Goal: Information Seeking & Learning: Learn about a topic

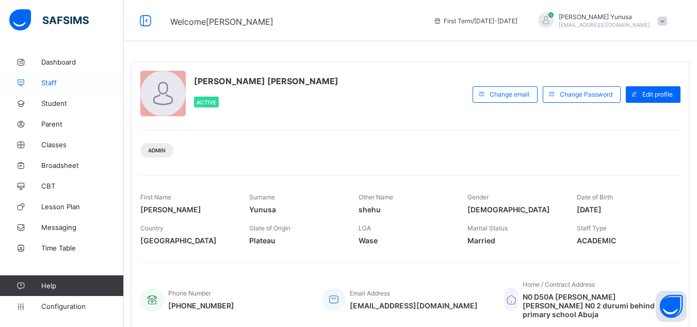
click at [55, 87] on link "Staff" at bounding box center [62, 82] width 124 height 21
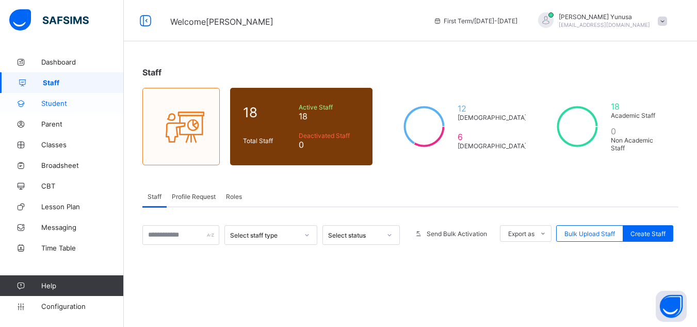
click at [56, 104] on span "Student" at bounding box center [82, 103] width 83 height 8
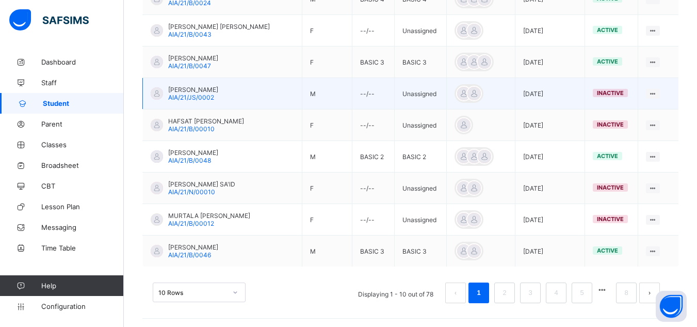
scroll to position [330, 0]
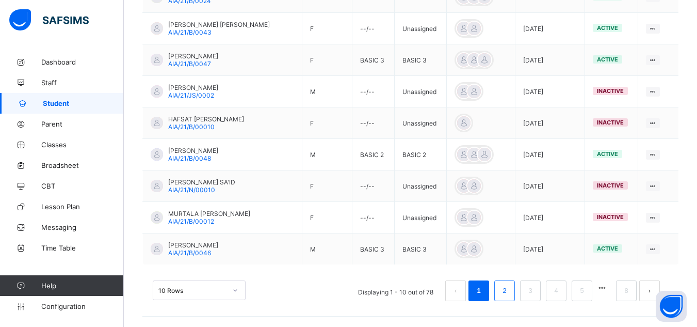
click at [509, 289] on link "2" at bounding box center [505, 290] width 10 height 13
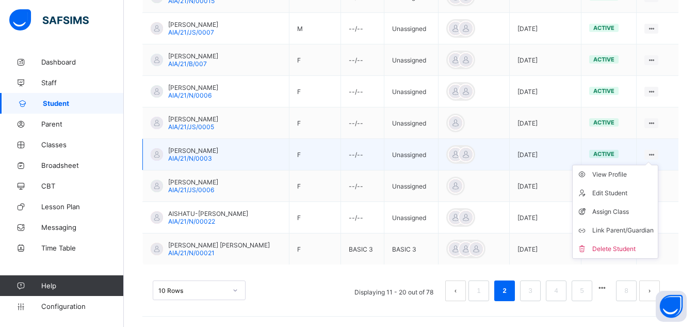
click at [656, 154] on icon at bounding box center [651, 155] width 9 height 8
click at [629, 178] on div "View Profile" at bounding box center [623, 174] width 61 height 10
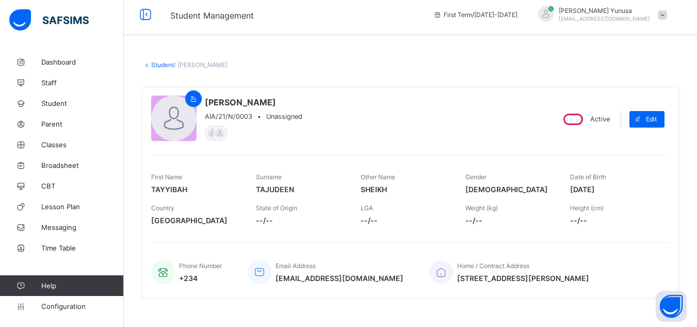
scroll to position [6, 0]
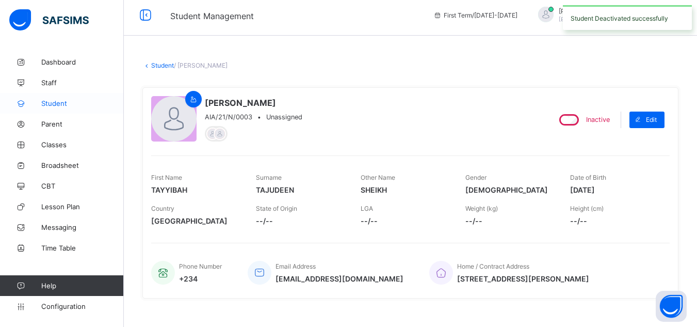
click at [73, 102] on span "Student" at bounding box center [82, 103] width 83 height 8
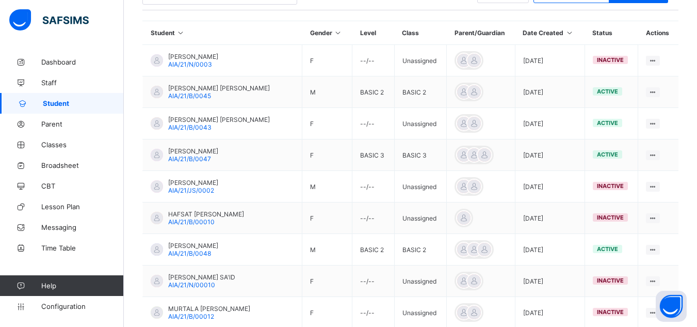
scroll to position [330, 0]
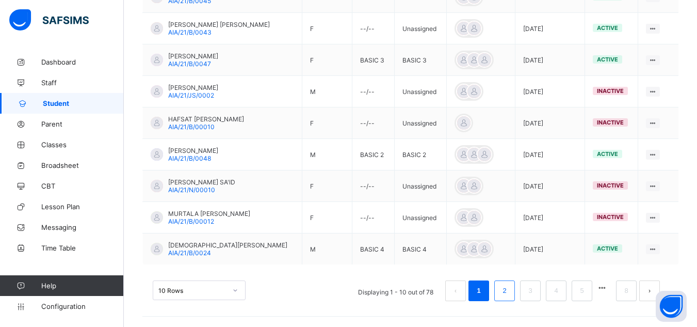
click at [509, 292] on link "2" at bounding box center [505, 290] width 10 height 13
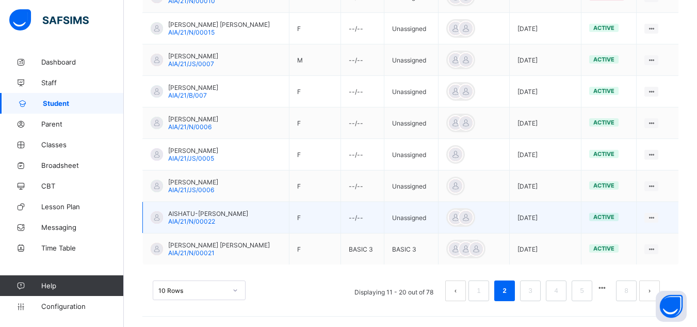
click at [610, 225] on td "active" at bounding box center [609, 217] width 55 height 31
click at [603, 208] on td "active" at bounding box center [609, 217] width 55 height 31
click at [656, 214] on icon at bounding box center [651, 218] width 9 height 8
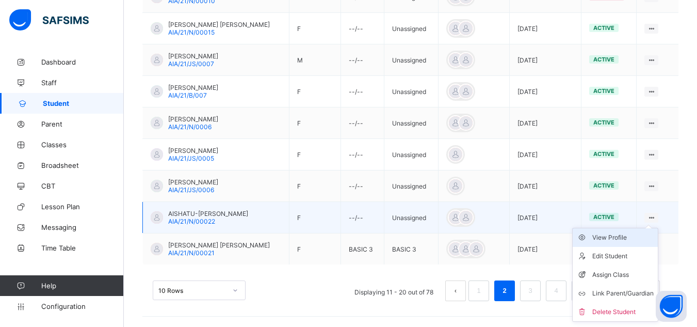
click at [620, 233] on div "View Profile" at bounding box center [623, 237] width 61 height 10
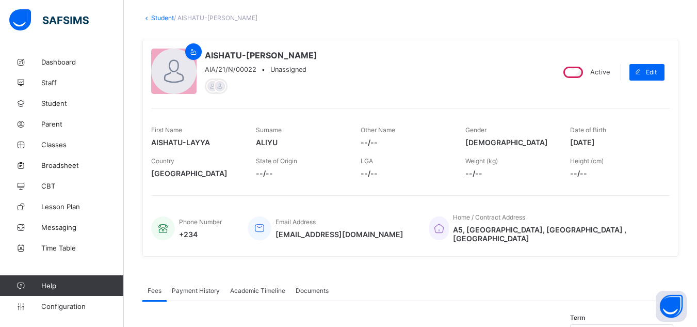
scroll to position [42, 0]
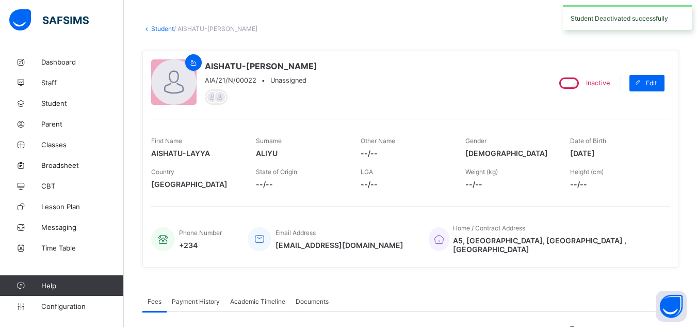
click at [155, 28] on link "Student" at bounding box center [162, 29] width 23 height 8
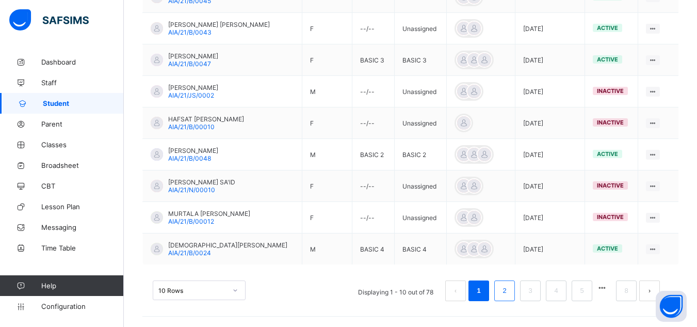
click at [509, 293] on link "2" at bounding box center [505, 290] width 10 height 13
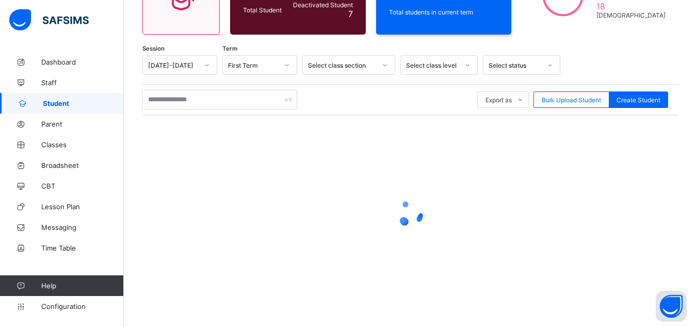
scroll to position [330, 0]
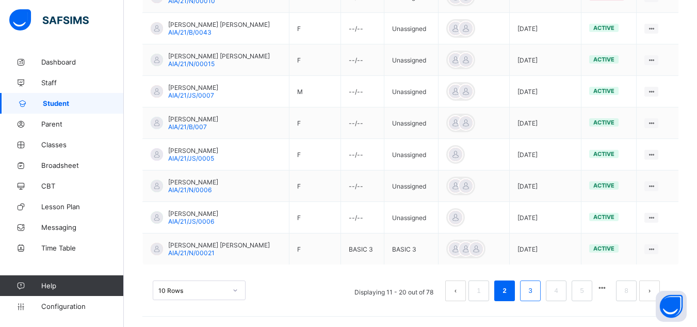
click at [535, 291] on link "3" at bounding box center [530, 290] width 10 height 13
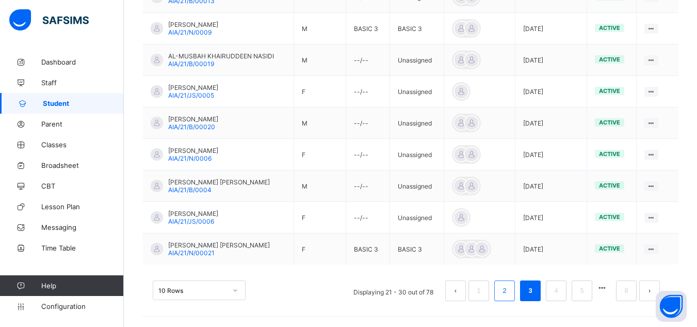
click at [509, 291] on link "2" at bounding box center [505, 290] width 10 height 13
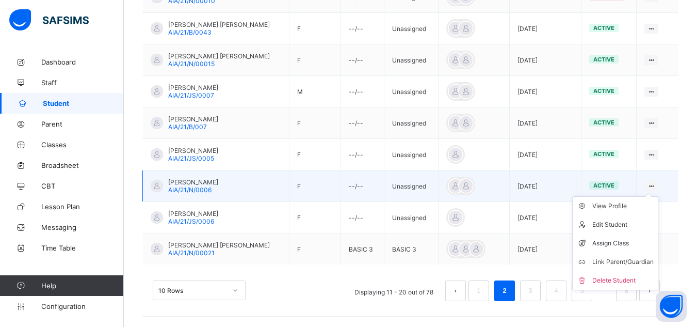
click at [657, 196] on ul "View Profile Edit Student Assign Class Link Parent/Guardian Delete Student" at bounding box center [615, 243] width 86 height 94
click at [622, 205] on div "View Profile" at bounding box center [623, 206] width 61 height 10
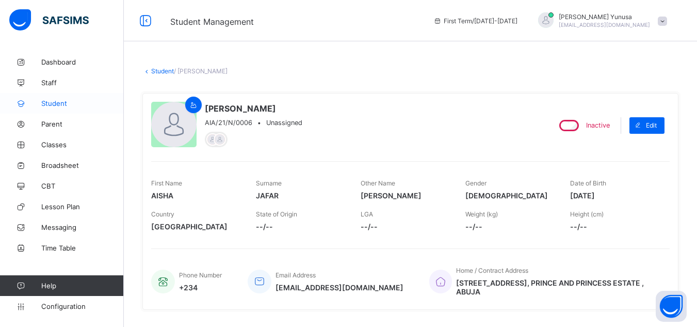
click at [65, 103] on span "Student" at bounding box center [82, 103] width 83 height 8
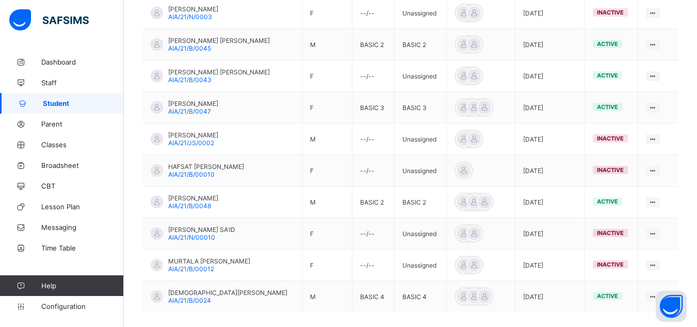
scroll to position [330, 0]
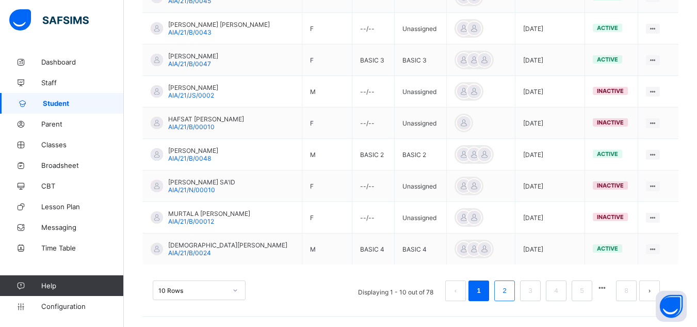
click at [509, 291] on link "2" at bounding box center [505, 290] width 10 height 13
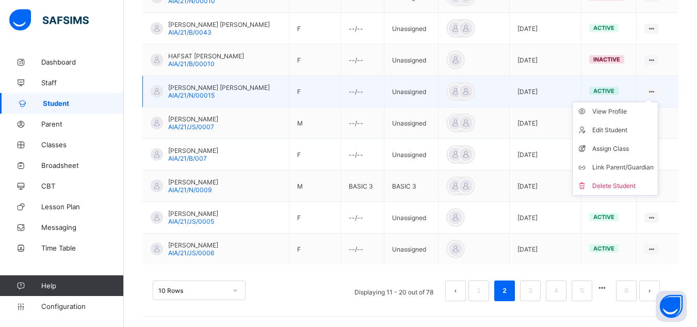
click at [654, 102] on ul "View Profile Edit Student Assign Class Link Parent/Guardian Delete Student" at bounding box center [615, 149] width 86 height 94
click at [622, 113] on div "View Profile" at bounding box center [623, 111] width 61 height 10
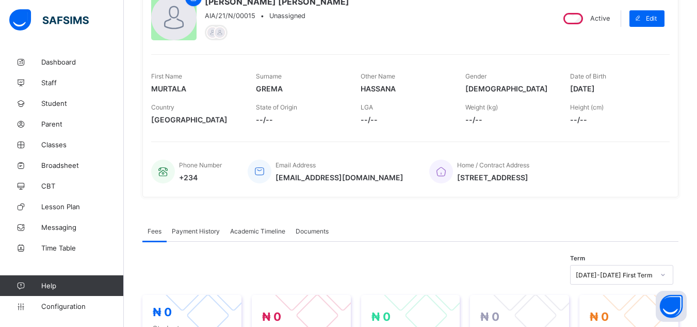
scroll to position [91, 0]
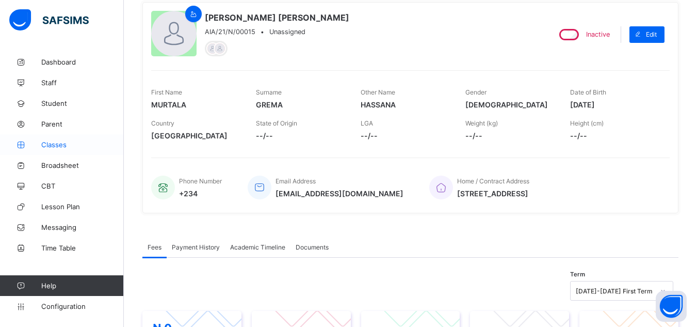
click at [46, 147] on span "Classes" at bounding box center [82, 144] width 83 height 8
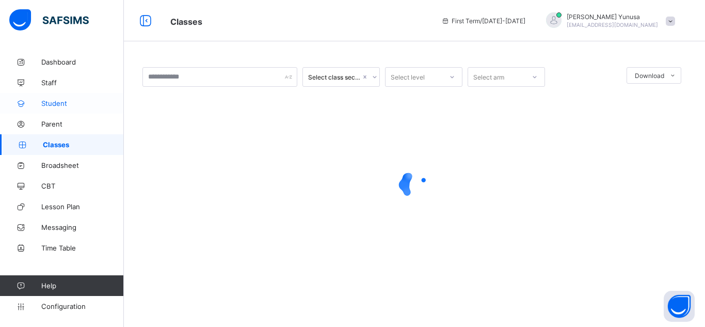
click at [59, 99] on link "Student" at bounding box center [62, 103] width 124 height 21
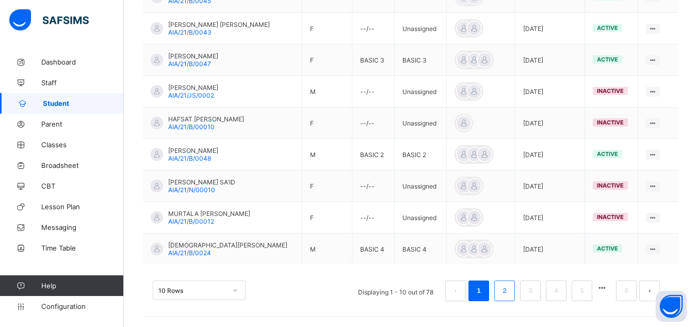
click at [509, 291] on link "2" at bounding box center [505, 290] width 10 height 13
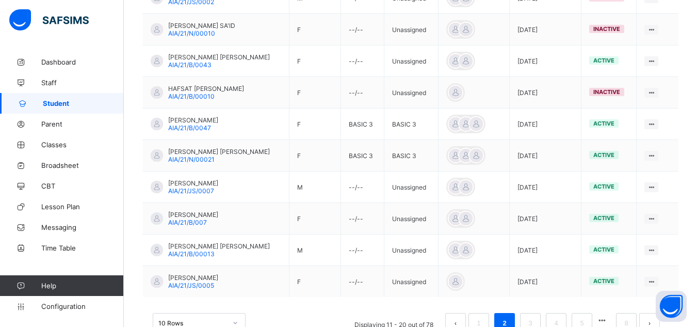
scroll to position [300, 0]
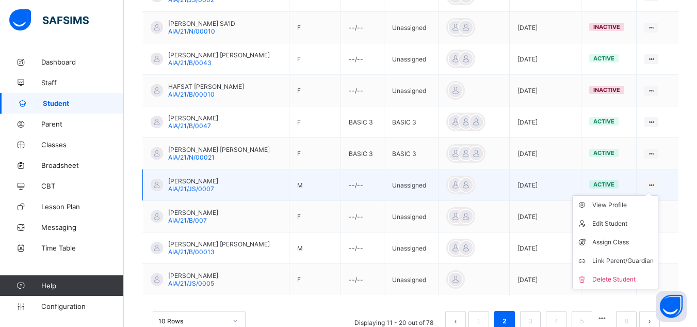
click at [659, 195] on ul "View Profile Edit Student Assign Class Link Parent/Guardian Delete Student" at bounding box center [615, 242] width 86 height 94
click at [630, 206] on div "View Profile" at bounding box center [623, 205] width 61 height 10
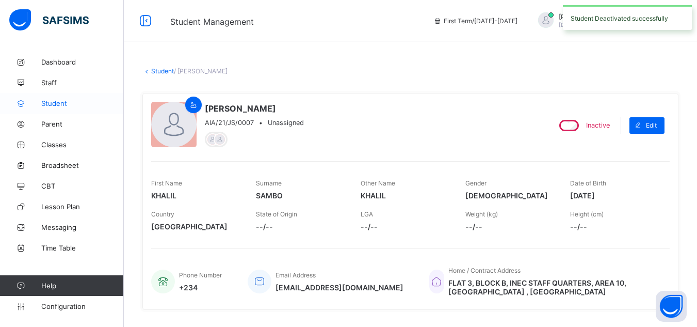
click at [58, 105] on span "Student" at bounding box center [82, 103] width 83 height 8
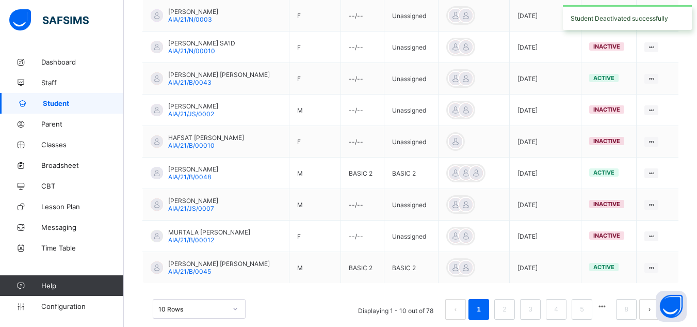
scroll to position [330, 0]
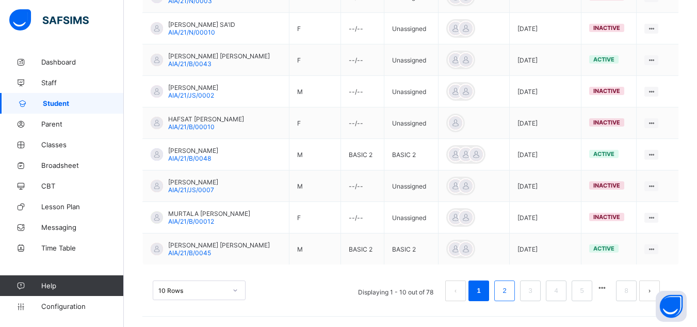
click at [509, 295] on link "2" at bounding box center [505, 290] width 10 height 13
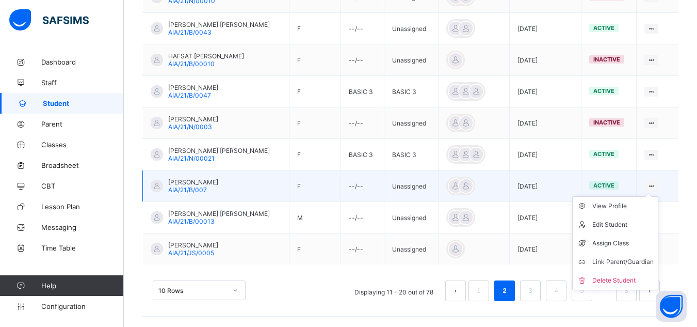
click at [659, 196] on ul "View Profile Edit Student Assign Class Link Parent/Guardian Delete Student" at bounding box center [615, 243] width 86 height 94
click at [630, 205] on div "View Profile" at bounding box center [623, 206] width 61 height 10
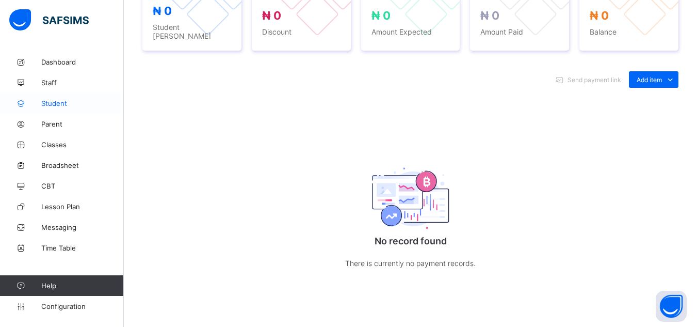
click at [54, 109] on link "Student" at bounding box center [62, 103] width 124 height 21
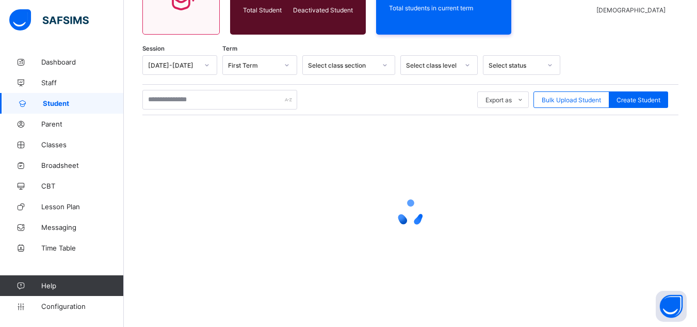
scroll to position [330, 0]
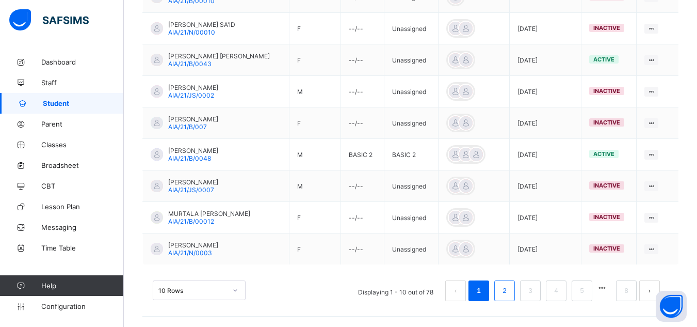
click at [509, 294] on link "2" at bounding box center [505, 290] width 10 height 13
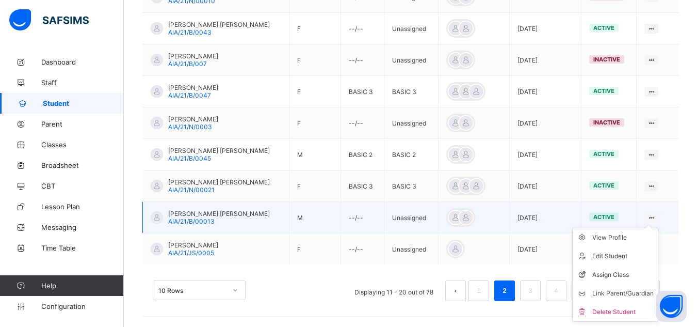
click at [659, 228] on ul "View Profile Edit Student Assign Class Link Parent/Guardian Delete Student" at bounding box center [615, 275] width 86 height 94
click at [622, 234] on div "View Profile" at bounding box center [623, 237] width 61 height 10
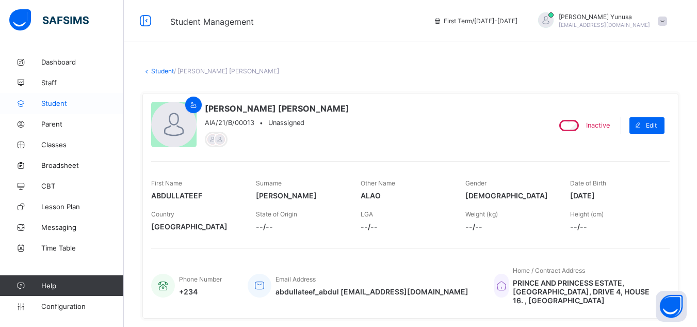
click at [44, 101] on span "Student" at bounding box center [82, 103] width 83 height 8
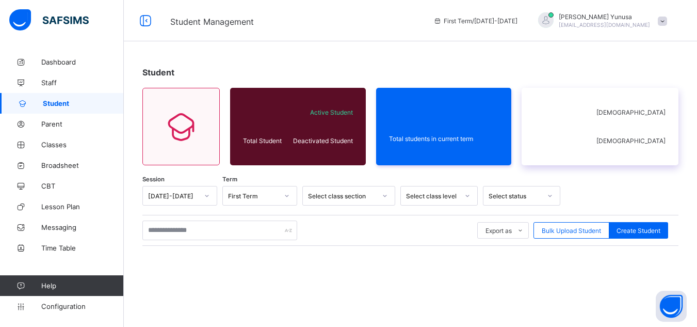
click at [591, 129] on icon at bounding box center [563, 127] width 57 height 52
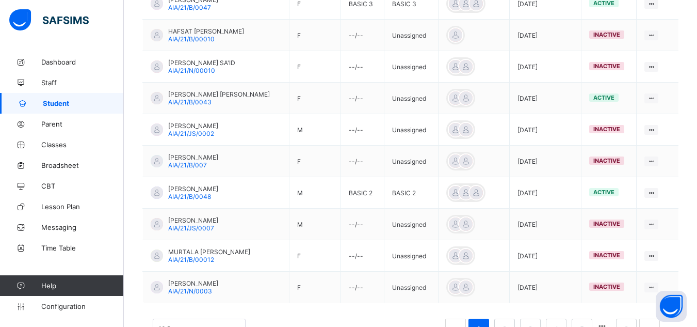
scroll to position [330, 0]
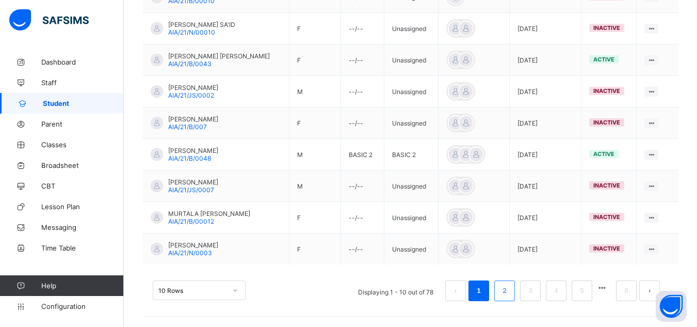
click at [509, 290] on link "2" at bounding box center [505, 290] width 10 height 13
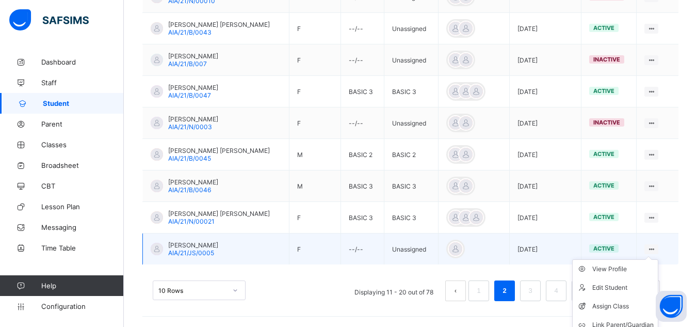
click at [656, 246] on icon at bounding box center [651, 249] width 9 height 8
click at [618, 271] on div "View Profile" at bounding box center [623, 269] width 61 height 10
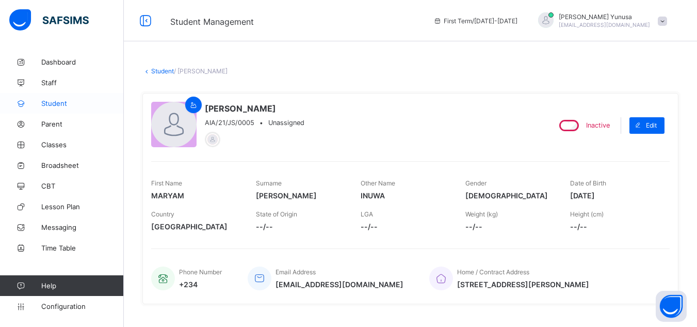
click at [47, 103] on span "Student" at bounding box center [82, 103] width 83 height 8
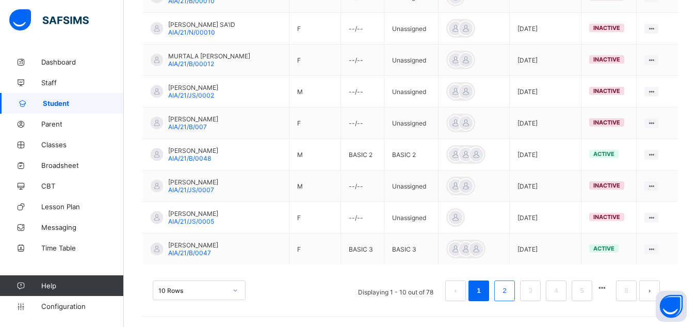
click at [509, 291] on link "2" at bounding box center [505, 290] width 10 height 13
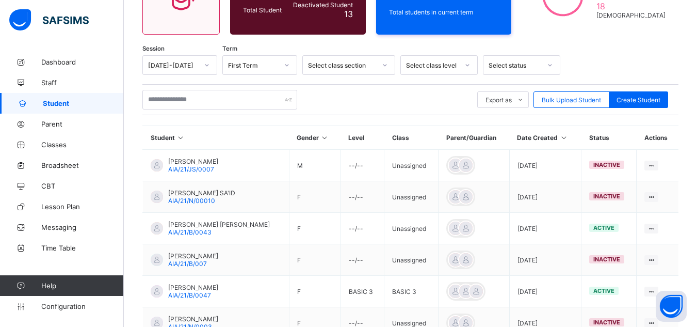
scroll to position [330, 0]
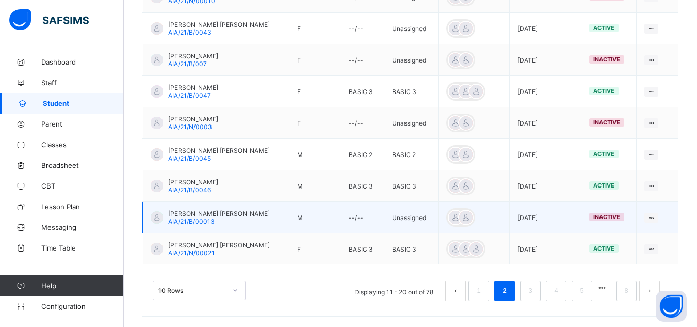
click at [635, 214] on td "inactive" at bounding box center [609, 217] width 55 height 31
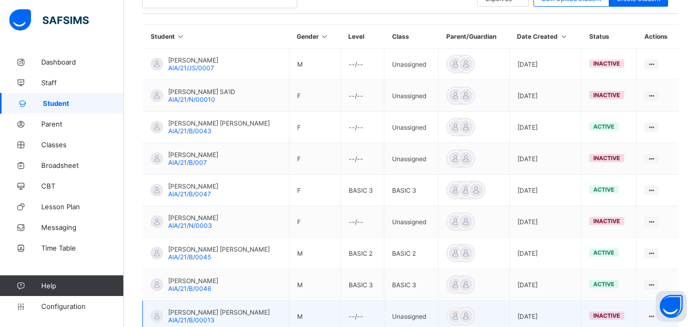
scroll to position [228, 0]
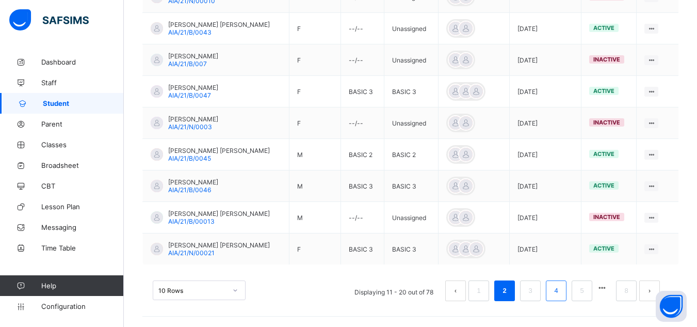
click at [561, 291] on link "4" at bounding box center [556, 290] width 10 height 13
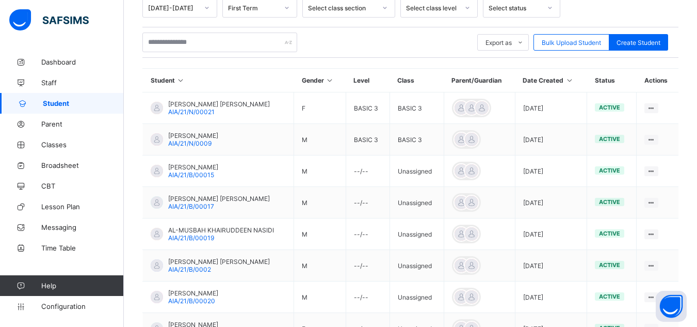
scroll to position [193, 0]
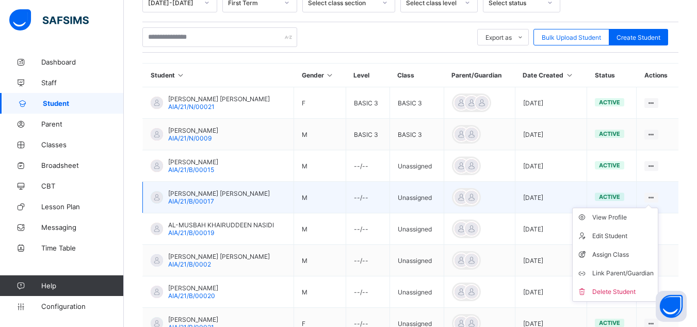
click at [658, 207] on ul "View Profile Edit Student Assign Class Link Parent/Guardian Delete Student" at bounding box center [615, 254] width 86 height 94
click at [630, 218] on div "View Profile" at bounding box center [623, 217] width 61 height 10
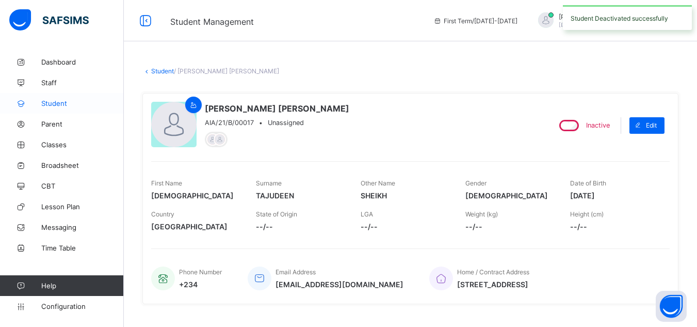
click at [53, 105] on span "Student" at bounding box center [82, 103] width 83 height 8
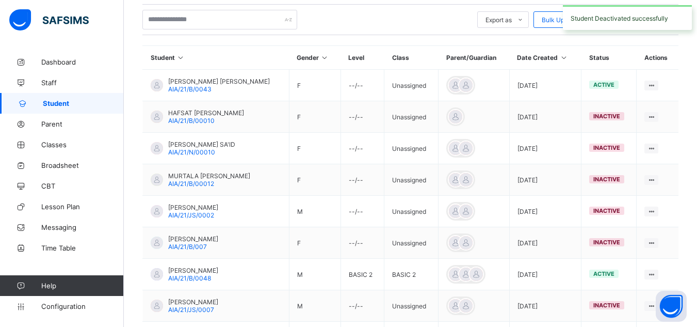
scroll to position [330, 0]
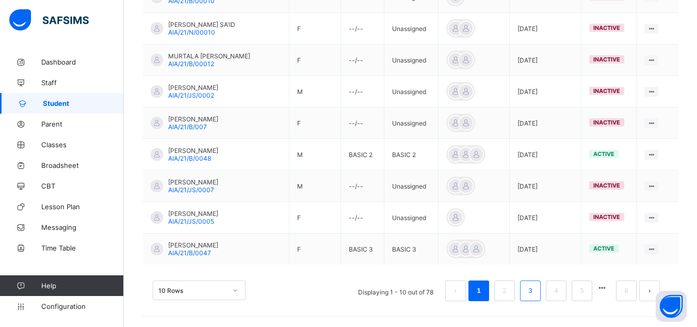
click at [535, 293] on link "3" at bounding box center [530, 290] width 10 height 13
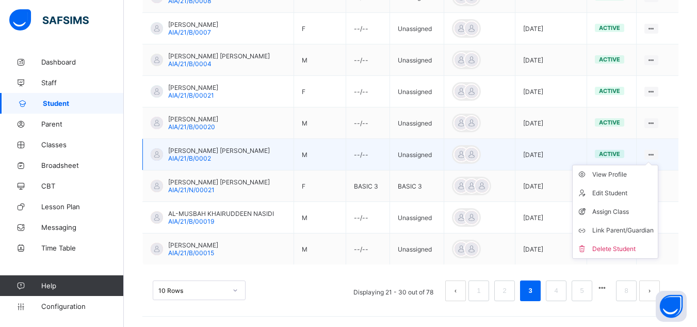
click at [659, 165] on ul "View Profile Edit Student Assign Class Link Parent/Guardian Delete Student" at bounding box center [615, 212] width 86 height 94
click at [630, 177] on div "View Profile" at bounding box center [623, 174] width 61 height 10
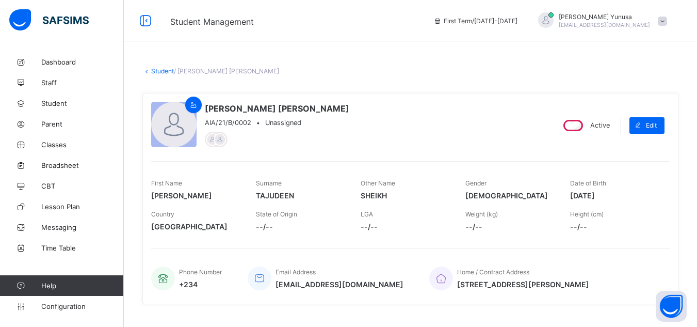
click at [580, 138] on div "Active Edit" at bounding box center [610, 125] width 119 height 47
click at [56, 104] on span "Student" at bounding box center [82, 103] width 83 height 8
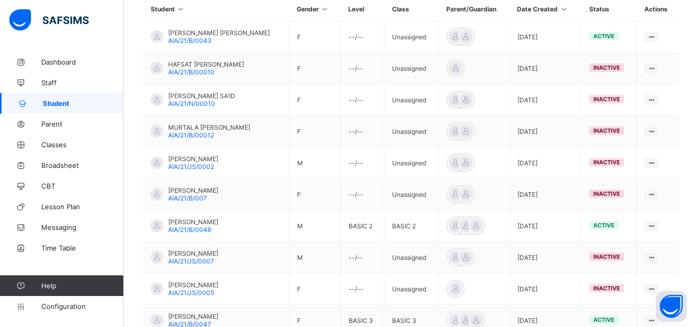
scroll to position [330, 0]
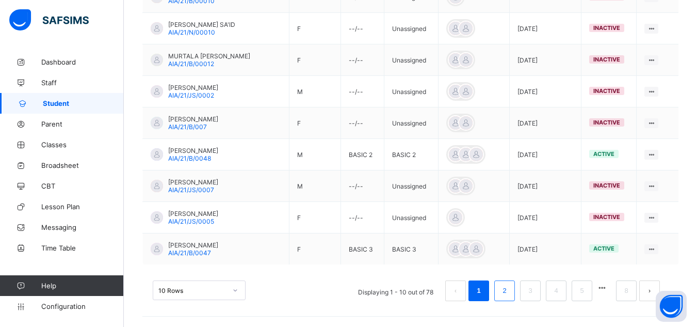
click at [509, 284] on link "2" at bounding box center [505, 290] width 10 height 13
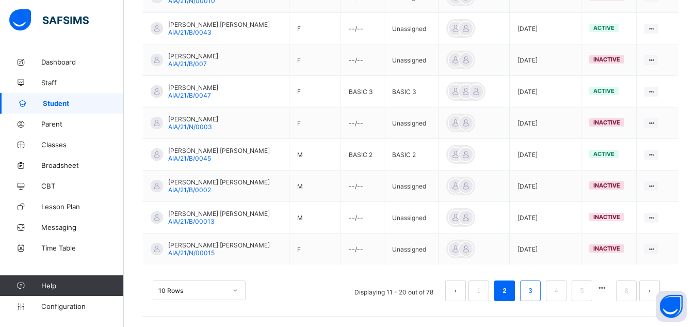
click at [535, 290] on link "3" at bounding box center [530, 290] width 10 height 13
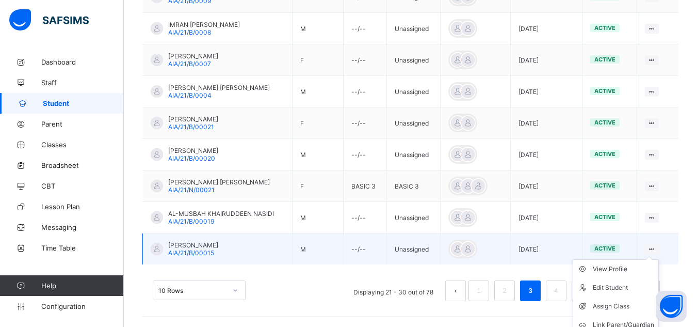
click at [657, 248] on icon at bounding box center [652, 249] width 9 height 8
click at [632, 262] on ul "View Profile Edit Student Assign Class Link Parent/Guardian Delete Student" at bounding box center [616, 306] width 86 height 94
click at [630, 269] on div "View Profile" at bounding box center [623, 269] width 61 height 10
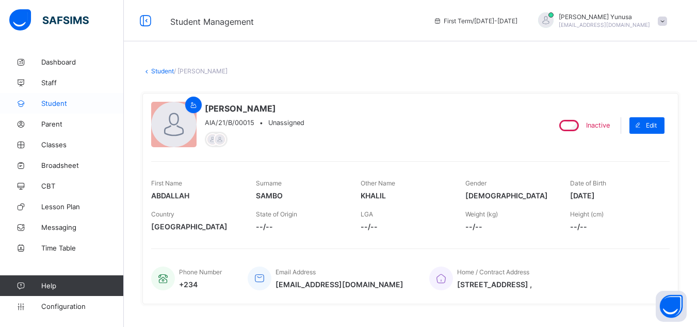
click at [54, 105] on span "Student" at bounding box center [82, 103] width 83 height 8
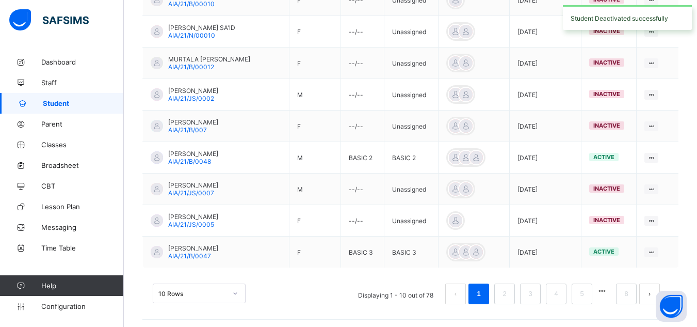
scroll to position [330, 0]
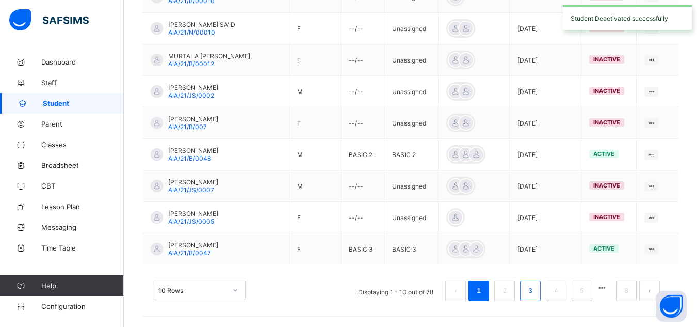
click at [535, 291] on link "3" at bounding box center [530, 290] width 10 height 13
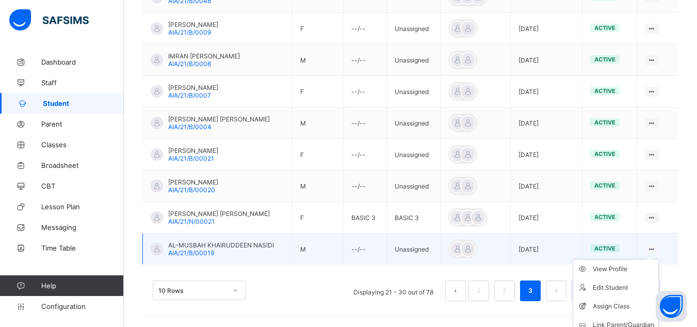
click at [657, 247] on icon at bounding box center [652, 249] width 9 height 8
click at [633, 270] on div "View Profile" at bounding box center [623, 269] width 61 height 10
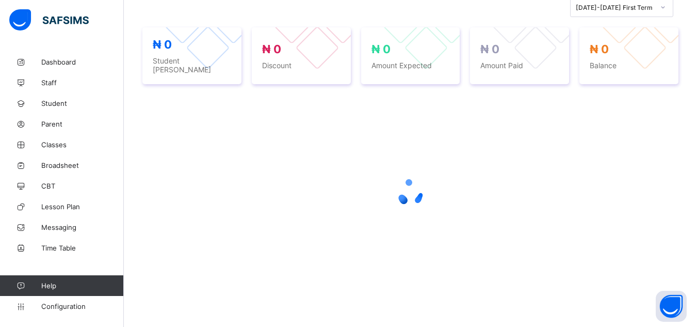
scroll to position [235, 0]
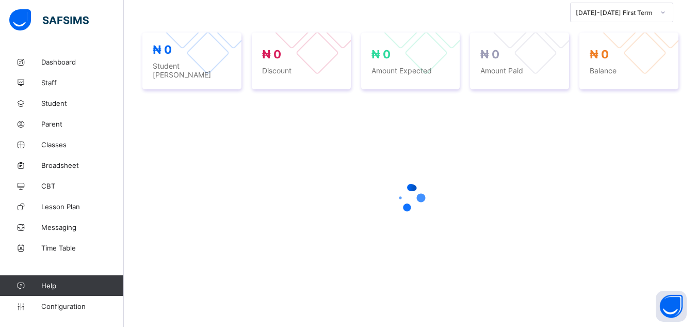
click at [408, 104] on div at bounding box center [410, 198] width 536 height 196
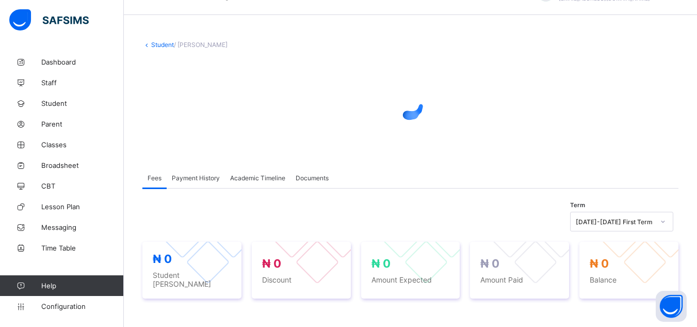
scroll to position [0, 0]
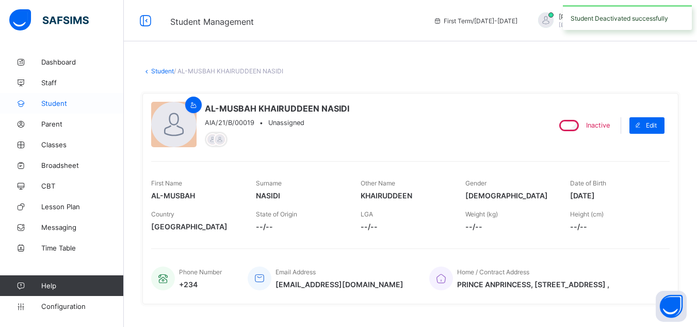
click at [63, 104] on span "Student" at bounding box center [82, 103] width 83 height 8
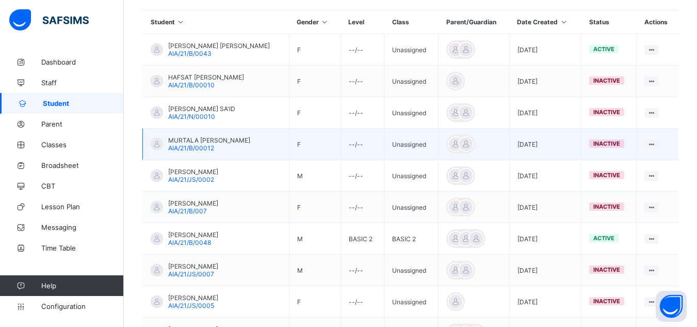
scroll to position [330, 0]
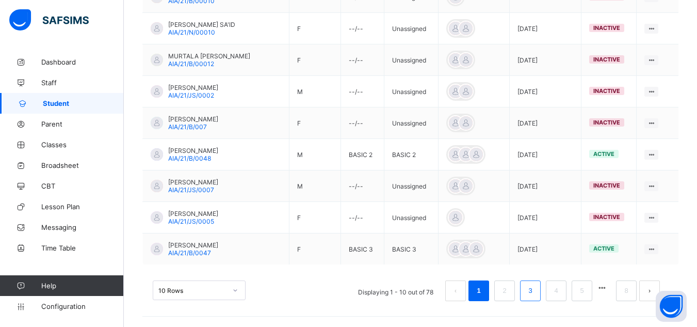
click at [533, 291] on link "3" at bounding box center [530, 290] width 10 height 13
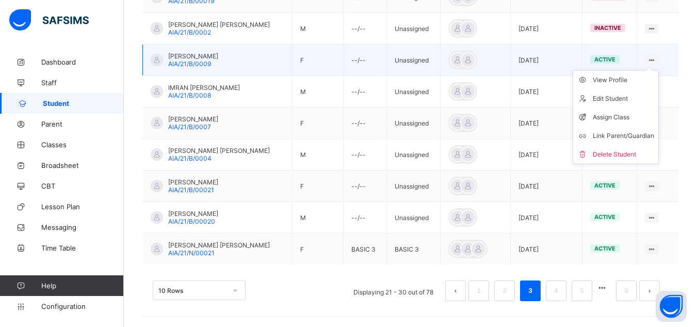
click at [658, 70] on ul "View Profile Edit Student Assign Class Link Parent/Guardian Delete Student" at bounding box center [616, 117] width 86 height 94
click at [634, 75] on ul "View Profile Edit Student Assign Class Link Parent/Guardian Delete Student" at bounding box center [616, 117] width 86 height 94
click at [628, 76] on div "View Profile" at bounding box center [623, 80] width 61 height 10
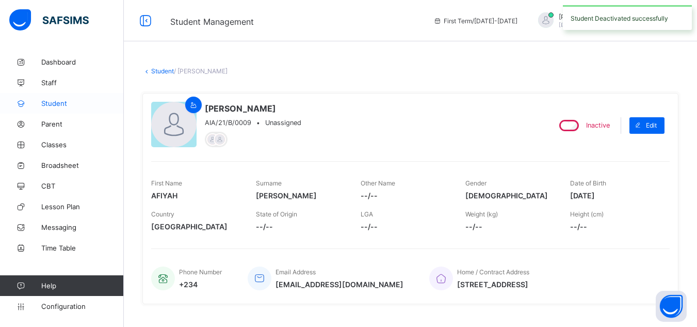
click at [47, 104] on span "Student" at bounding box center [82, 103] width 83 height 8
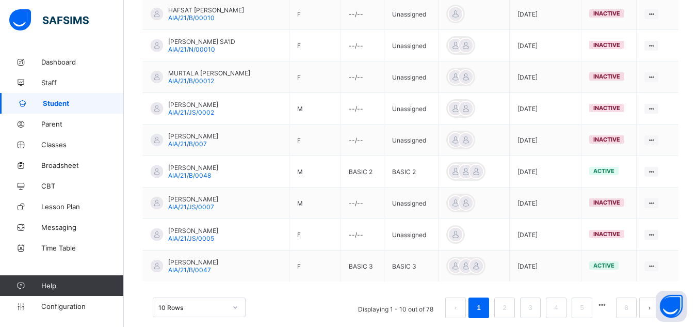
scroll to position [330, 0]
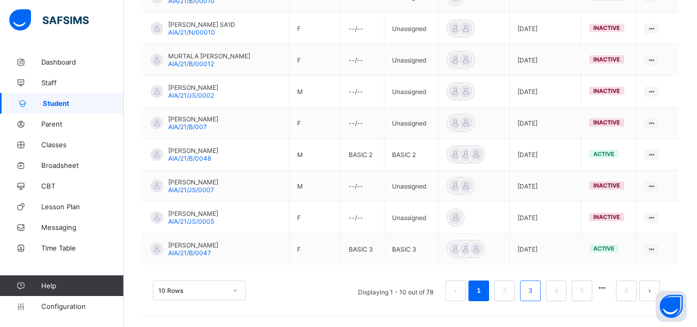
click at [535, 291] on link "3" at bounding box center [530, 290] width 10 height 13
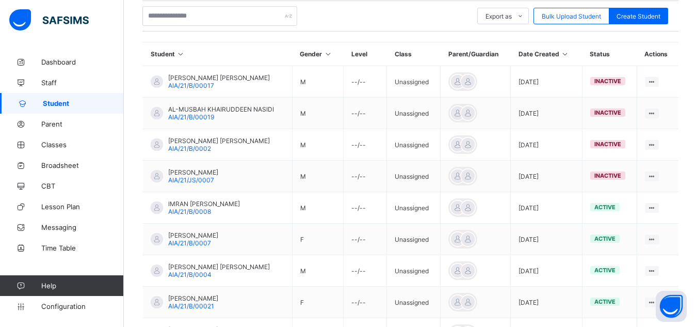
scroll to position [215, 0]
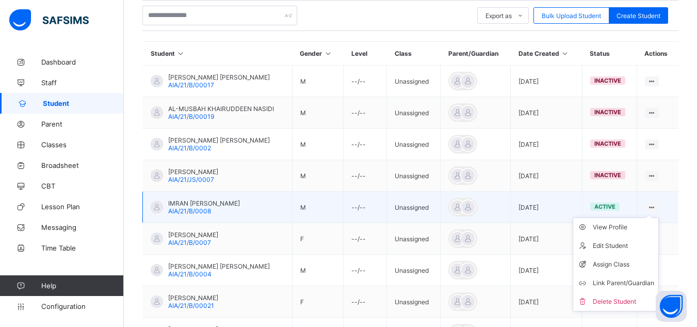
click at [657, 205] on icon at bounding box center [652, 207] width 9 height 8
click at [635, 227] on div "View Profile" at bounding box center [623, 227] width 61 height 10
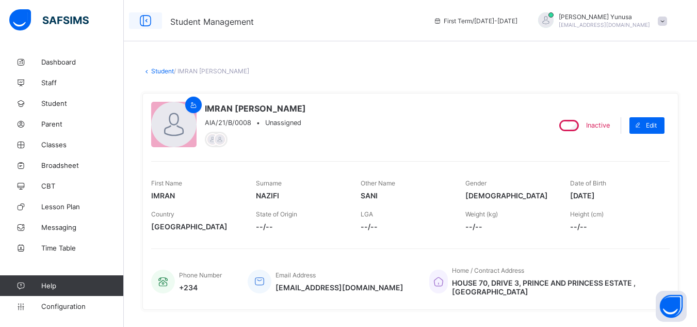
click at [138, 27] on icon at bounding box center [146, 20] width 18 height 15
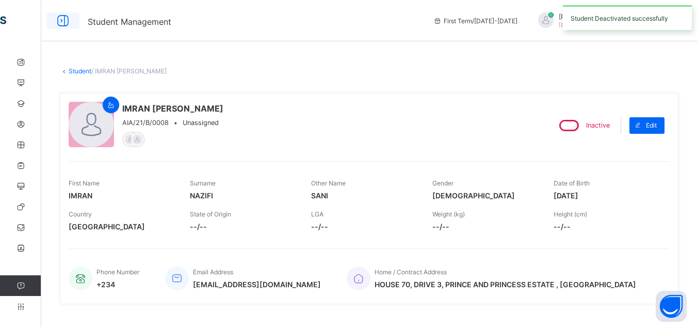
click at [59, 22] on icon at bounding box center [63, 20] width 18 height 15
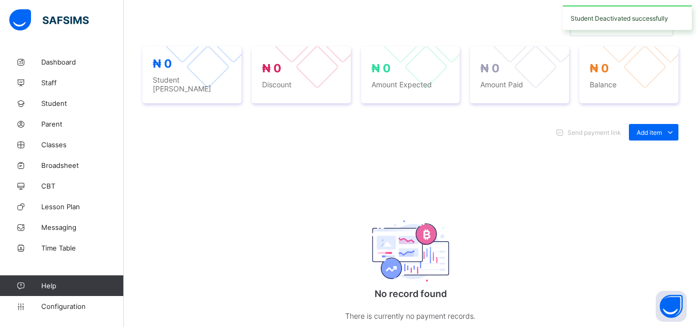
scroll to position [364, 0]
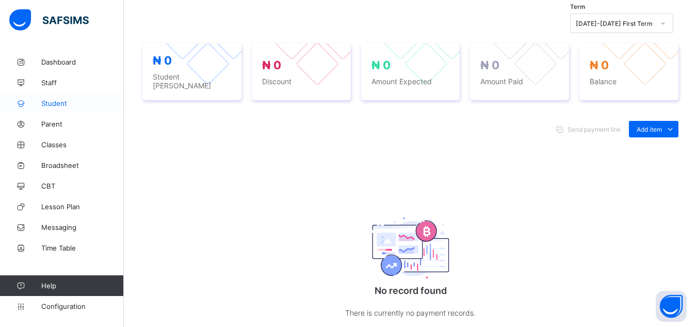
click at [51, 108] on link "Student" at bounding box center [62, 103] width 124 height 21
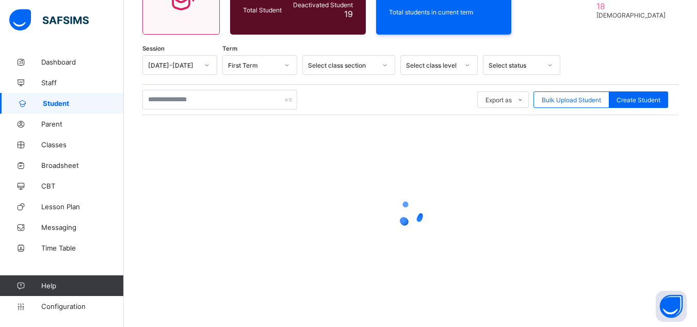
scroll to position [330, 0]
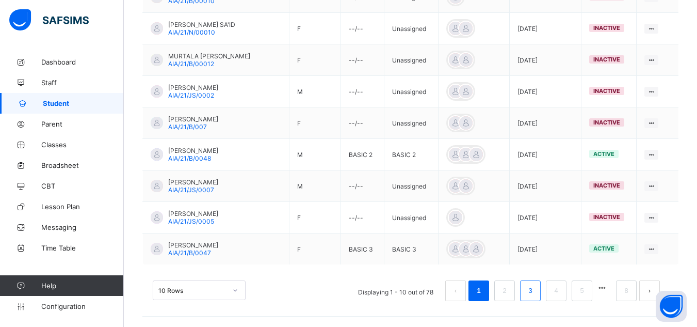
click at [535, 293] on link "3" at bounding box center [530, 290] width 10 height 13
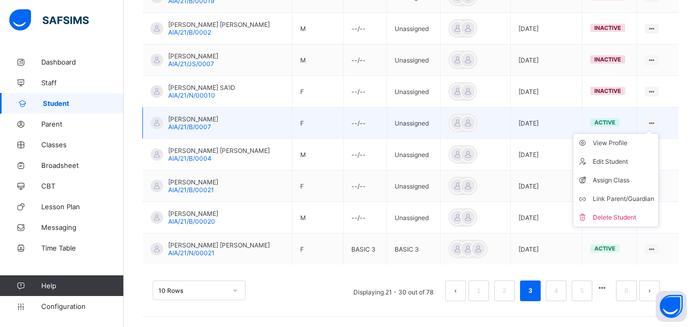
click at [653, 133] on ul "View Profile Edit Student Assign Class Link Parent/Guardian Delete Student" at bounding box center [616, 180] width 86 height 94
click at [631, 140] on div "View Profile" at bounding box center [623, 143] width 61 height 10
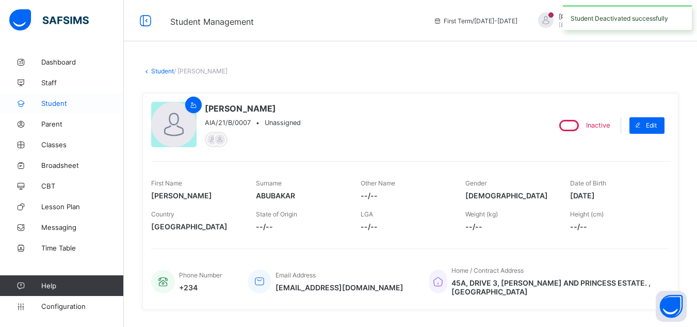
click at [48, 102] on span "Student" at bounding box center [82, 103] width 83 height 8
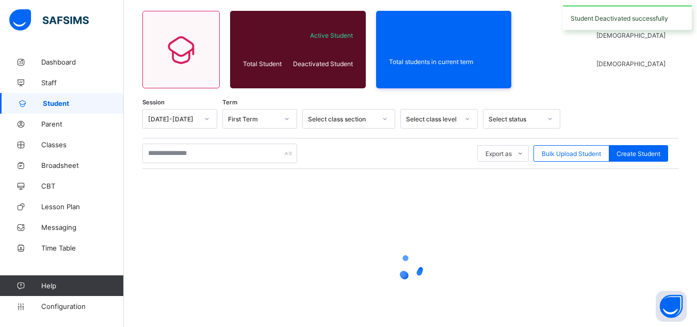
scroll to position [131, 0]
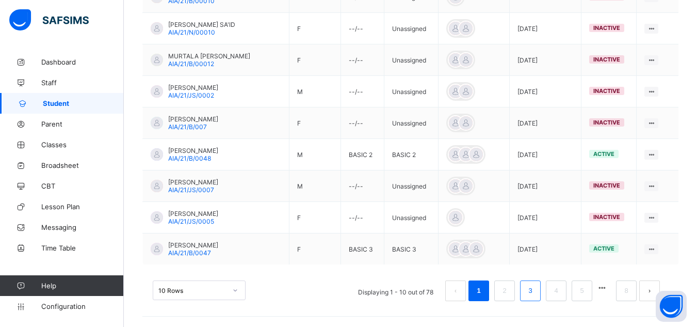
click at [534, 295] on link "3" at bounding box center [530, 290] width 10 height 13
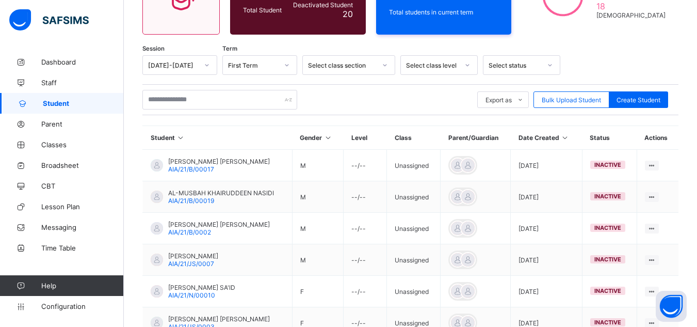
scroll to position [330, 0]
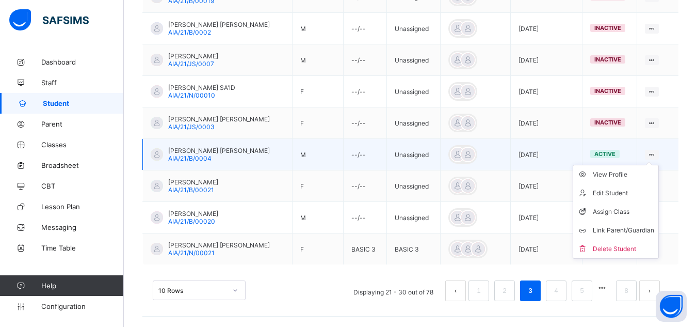
click at [658, 165] on ul "View Profile Edit Student Assign Class Link Parent/Guardian Delete Student" at bounding box center [616, 212] width 86 height 94
click at [629, 176] on div "View Profile" at bounding box center [623, 174] width 61 height 10
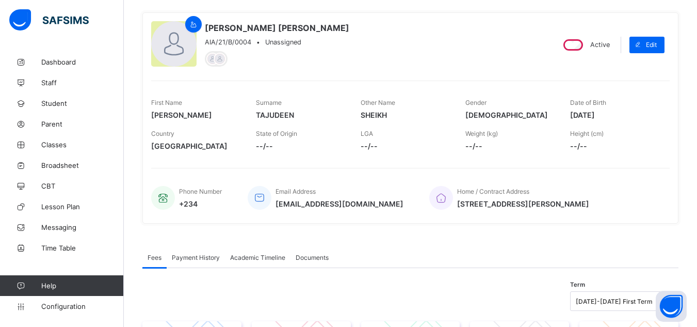
scroll to position [79, 0]
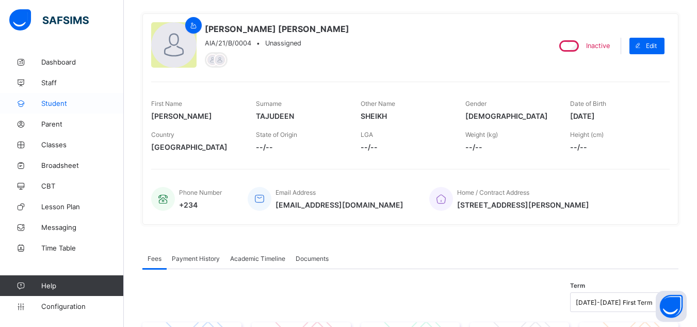
click at [58, 102] on span "Student" at bounding box center [82, 103] width 83 height 8
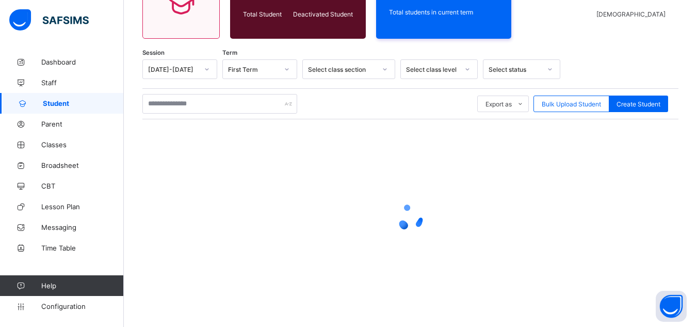
scroll to position [131, 0]
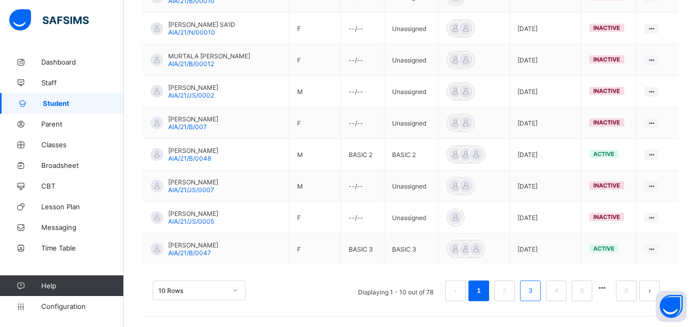
click at [535, 290] on link "3" at bounding box center [530, 290] width 10 height 13
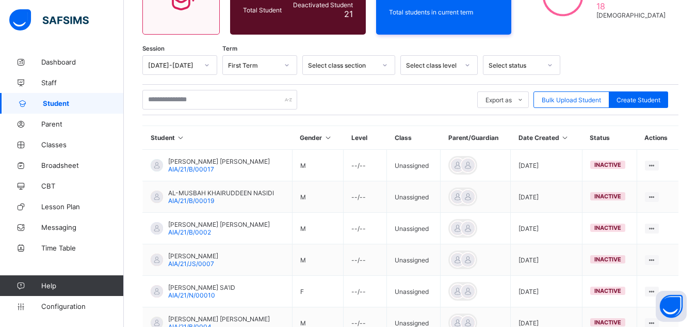
scroll to position [330, 0]
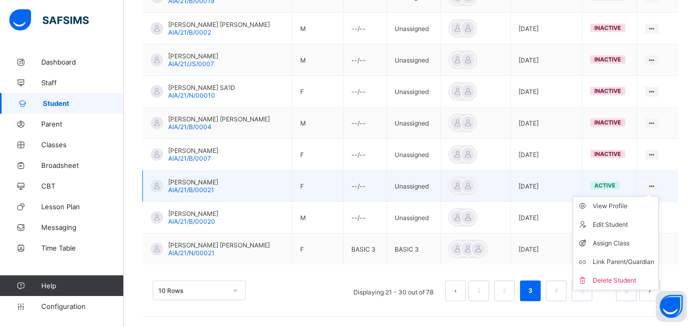
click at [657, 196] on ul "View Profile Edit Student Assign Class Link Parent/Guardian Delete Student" at bounding box center [616, 243] width 86 height 94
click at [626, 205] on div "View Profile" at bounding box center [623, 206] width 61 height 10
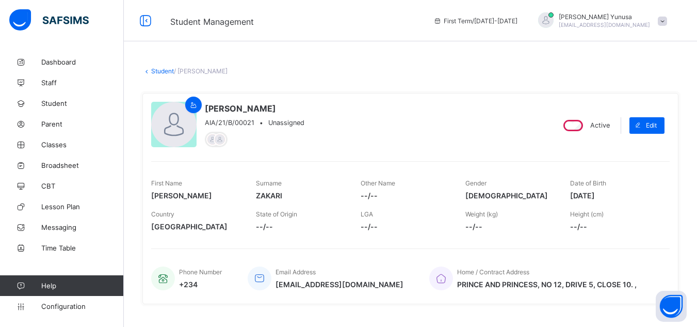
scroll to position [1, 0]
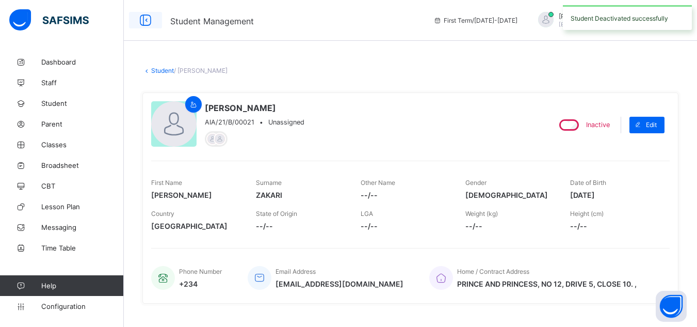
click at [149, 18] on icon at bounding box center [146, 20] width 18 height 15
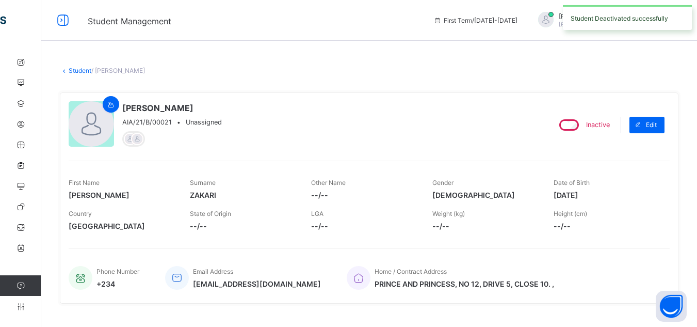
click at [24, 108] on link "Student" at bounding box center [62, 103] width 124 height 21
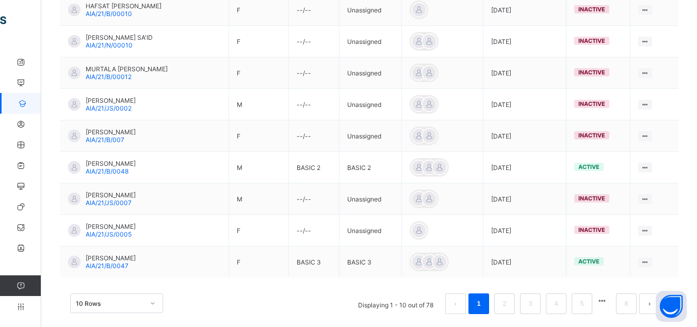
scroll to position [330, 0]
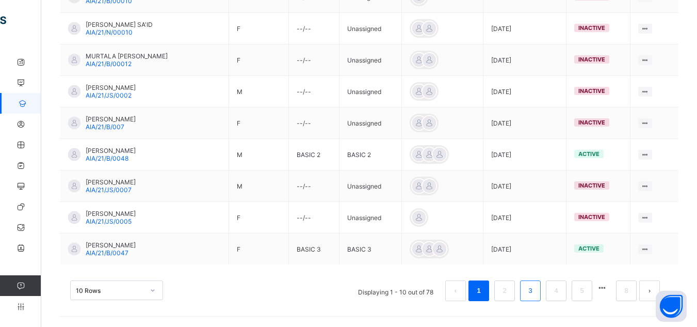
click at [535, 291] on link "3" at bounding box center [530, 290] width 10 height 13
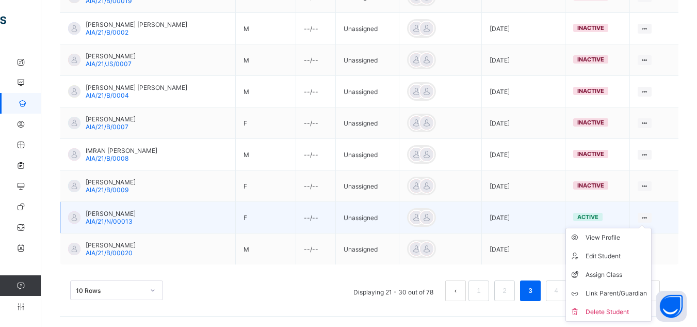
click at [649, 217] on icon at bounding box center [645, 218] width 9 height 8
click at [622, 236] on div "View Profile" at bounding box center [616, 237] width 61 height 10
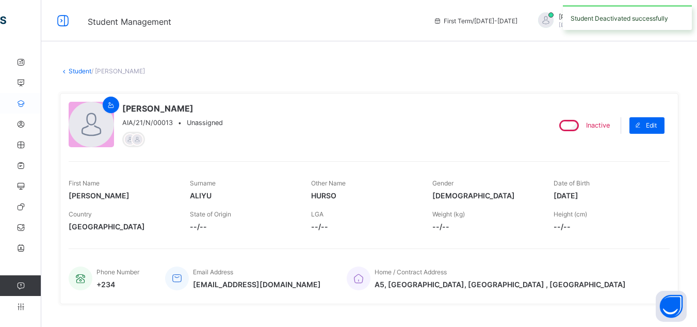
click at [22, 104] on icon at bounding box center [20, 104] width 41 height 8
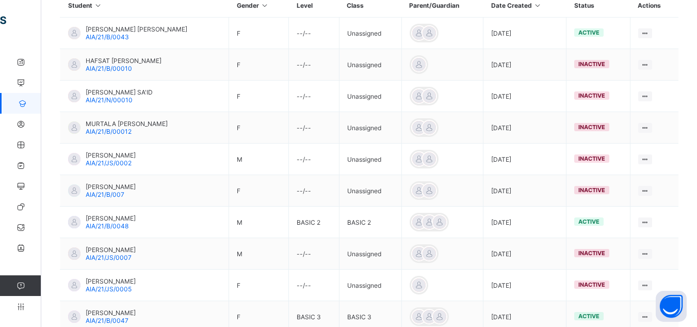
scroll to position [330, 0]
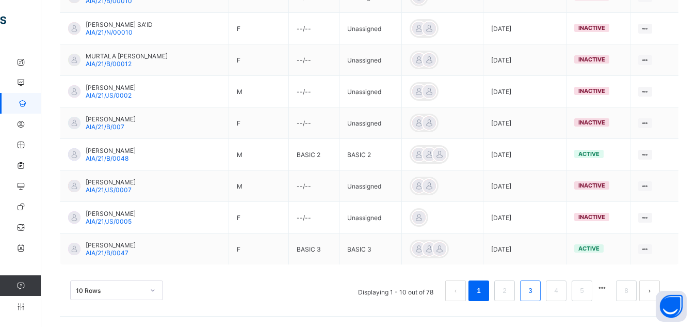
click at [535, 290] on link "3" at bounding box center [530, 290] width 10 height 13
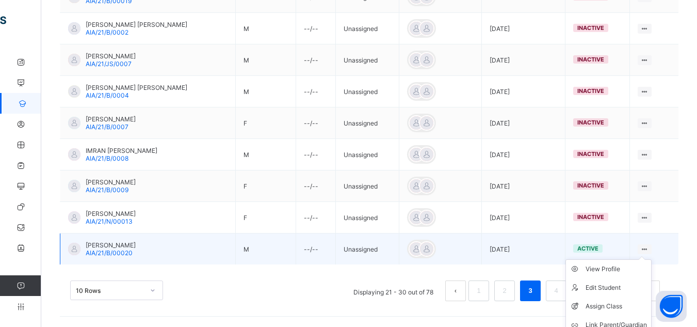
click at [652, 259] on ul "View Profile Edit Student Assign Class Link Parent/Guardian Delete Student" at bounding box center [609, 306] width 86 height 94
click at [629, 269] on div "View Profile" at bounding box center [616, 269] width 61 height 10
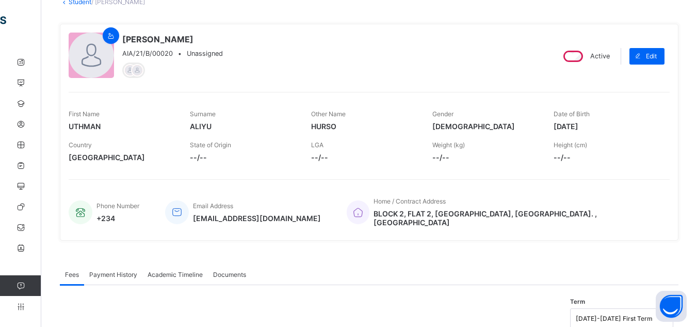
scroll to position [57, 0]
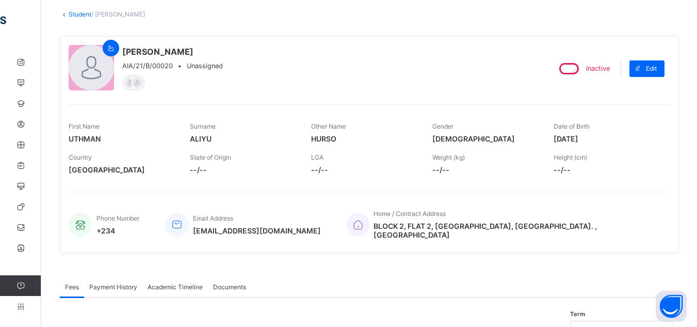
click at [580, 247] on div "UTHMAN HURSO ALIYU AIA/21/B/00020 • Unassigned Inactive Edit First Name UTHMAN …" at bounding box center [369, 144] width 619 height 232
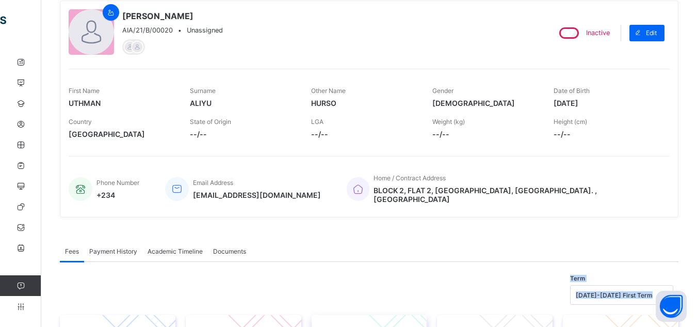
scroll to position [117, 0]
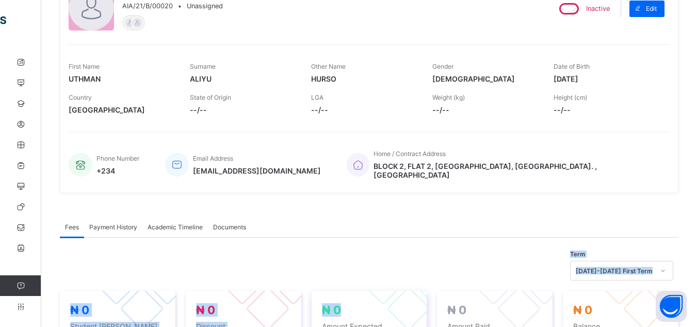
drag, startPoint x: 564, startPoint y: 290, endPoint x: 381, endPoint y: 309, distance: 183.7
click at [22, 107] on icon at bounding box center [20, 104] width 41 height 8
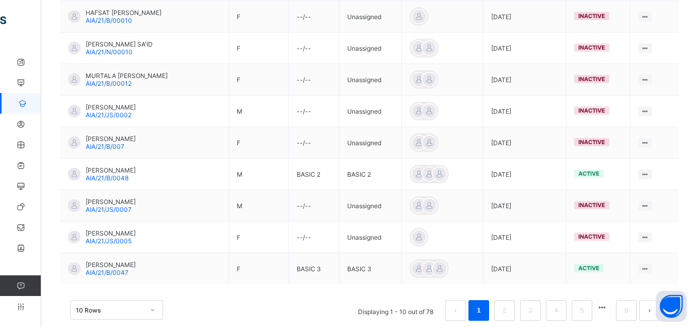
scroll to position [330, 0]
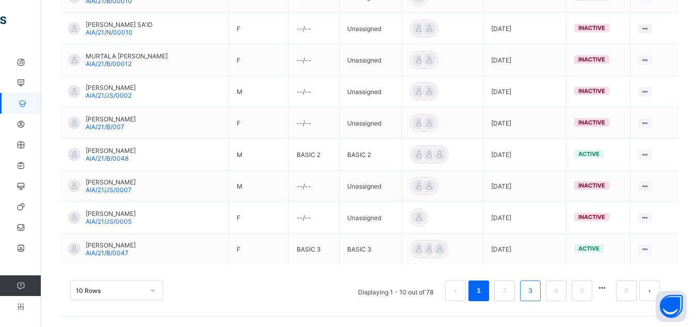
click at [535, 291] on link "3" at bounding box center [530, 290] width 10 height 13
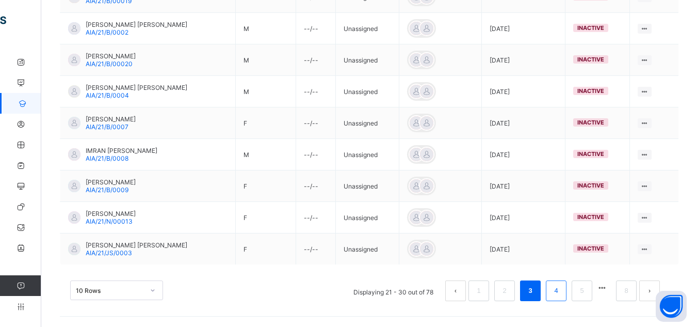
click at [561, 290] on link "4" at bounding box center [556, 290] width 10 height 13
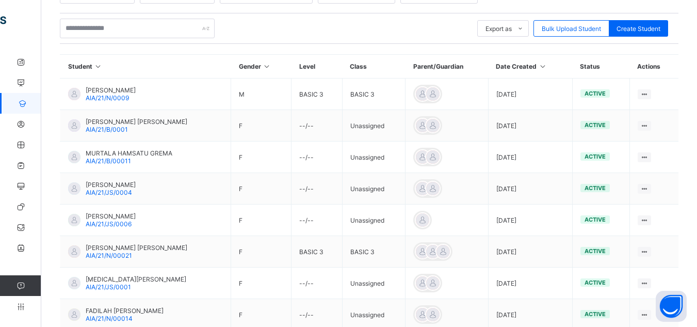
scroll to position [201, 0]
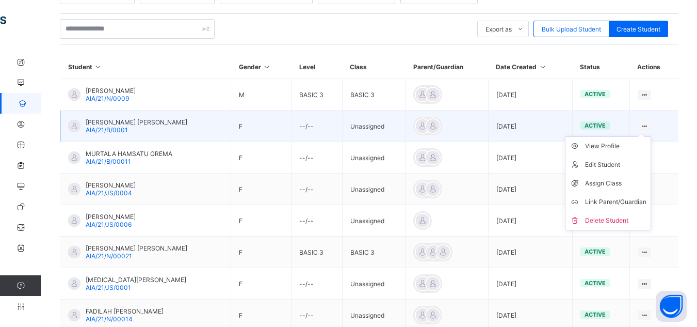
click at [645, 125] on div at bounding box center [645, 126] width 14 height 10
click at [619, 146] on div "View Profile" at bounding box center [615, 146] width 61 height 10
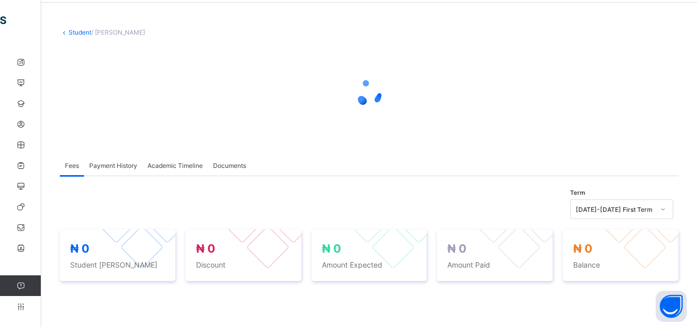
scroll to position [38, 0]
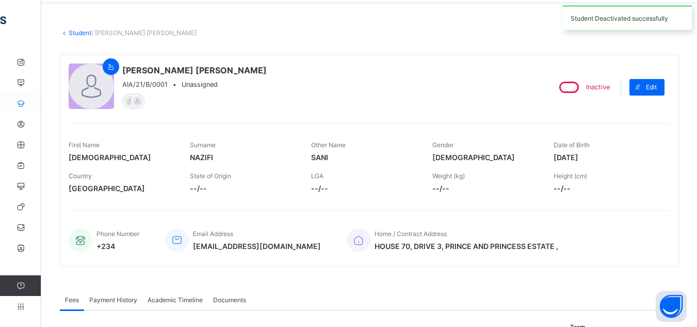
click at [22, 106] on icon at bounding box center [20, 104] width 41 height 8
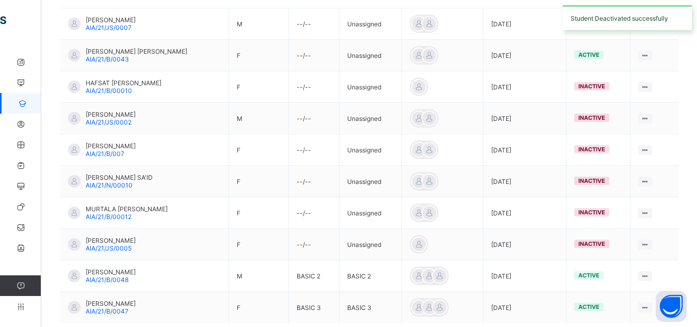
scroll to position [330, 0]
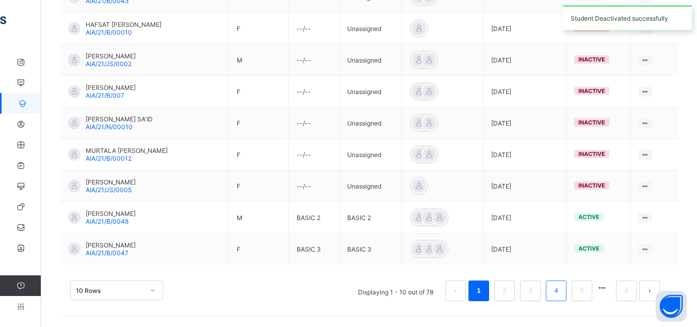
click at [561, 290] on link "4" at bounding box center [556, 290] width 10 height 13
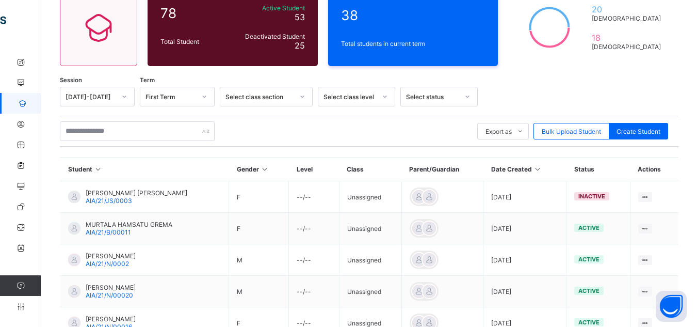
scroll to position [100, 0]
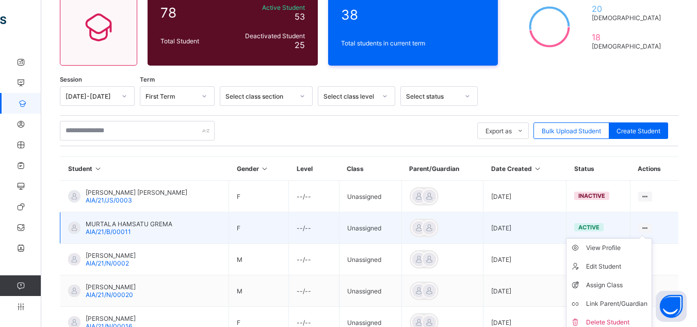
click at [647, 238] on ul "View Profile Edit Student Assign Class Link Parent/Guardian Delete Student" at bounding box center [609, 285] width 86 height 94
click at [616, 248] on div "View Profile" at bounding box center [616, 248] width 61 height 10
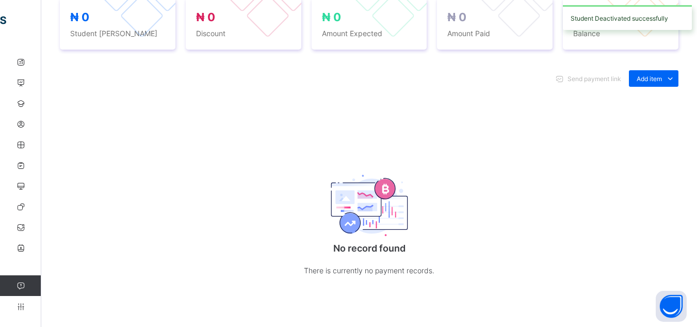
scroll to position [422, 0]
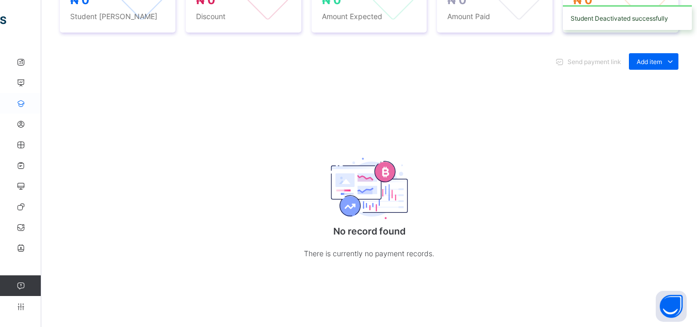
click at [18, 103] on icon at bounding box center [20, 104] width 41 height 8
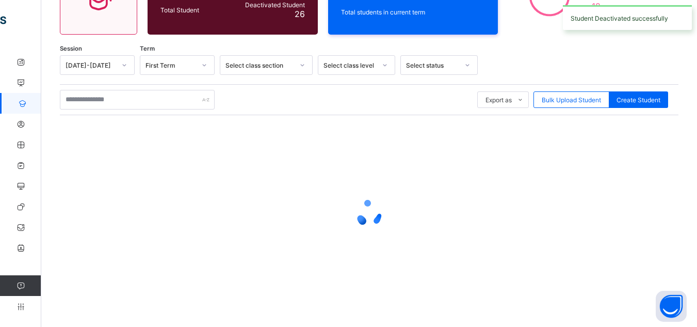
scroll to position [330, 0]
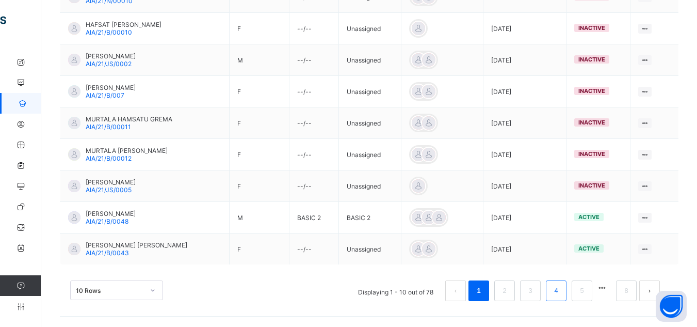
click at [561, 292] on link "4" at bounding box center [556, 290] width 10 height 13
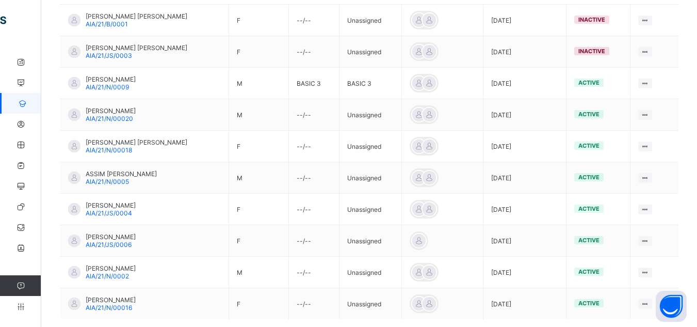
scroll to position [273, 0]
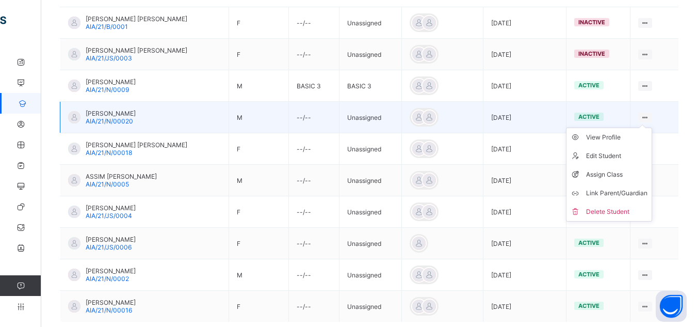
click at [650, 115] on icon at bounding box center [645, 118] width 9 height 8
click at [619, 137] on div "View Profile" at bounding box center [616, 137] width 61 height 10
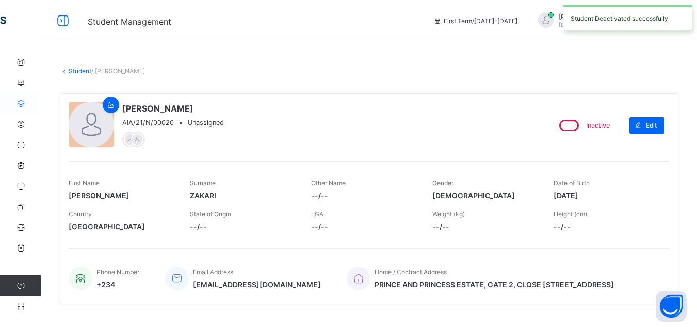
click at [18, 104] on icon at bounding box center [20, 104] width 41 height 8
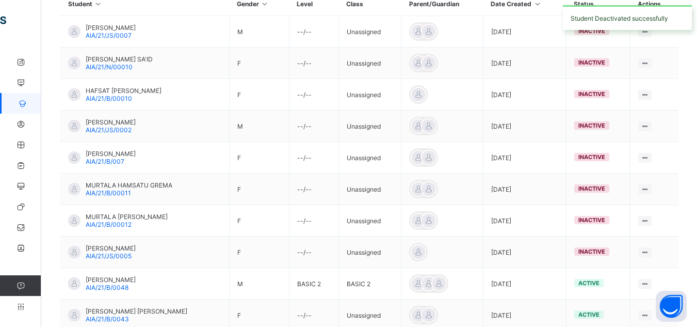
scroll to position [330, 0]
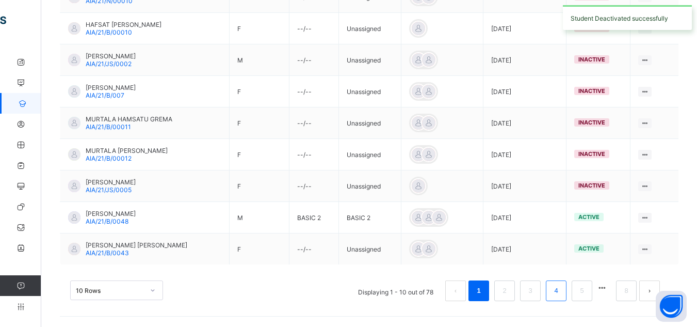
click at [561, 294] on link "4" at bounding box center [556, 290] width 10 height 13
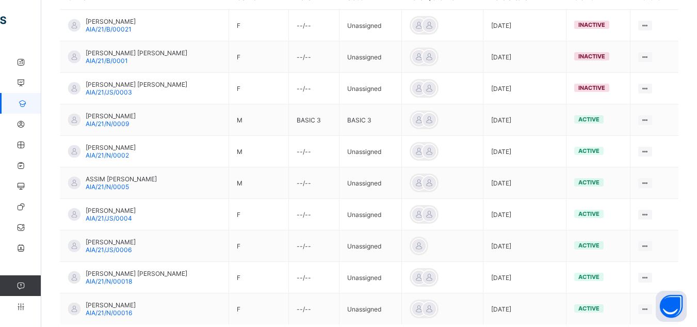
scroll to position [271, 0]
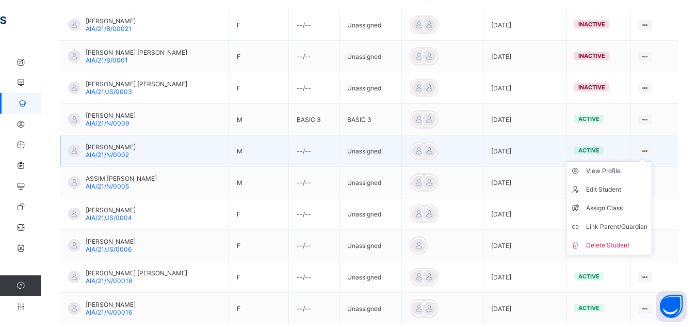
click at [649, 161] on ul "View Profile Edit Student Assign Class Link Parent/Guardian Delete Student" at bounding box center [609, 208] width 86 height 94
click at [615, 169] on div "View Profile" at bounding box center [616, 171] width 61 height 10
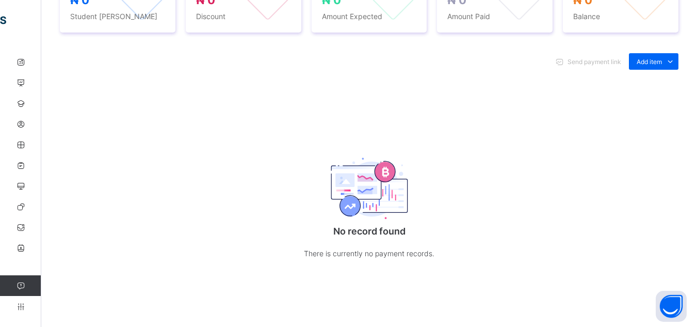
scroll to position [422, 0]
